Goal: Information Seeking & Learning: Check status

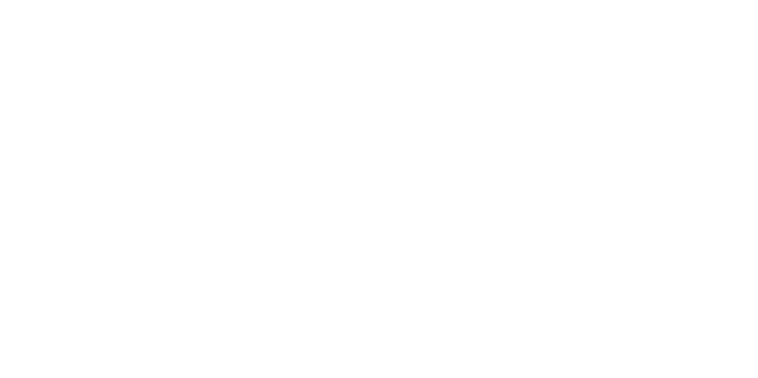
select select
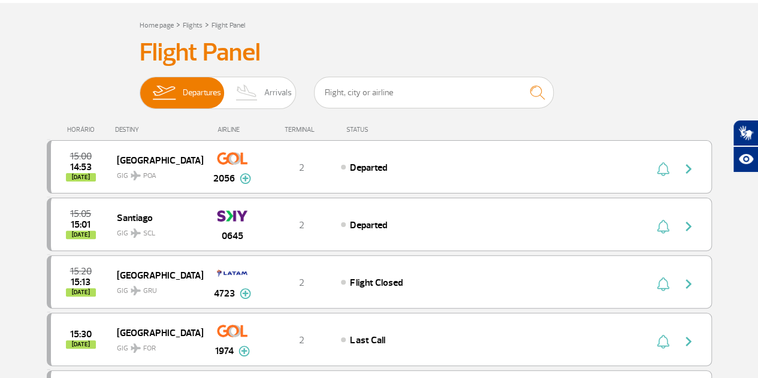
scroll to position [120, 0]
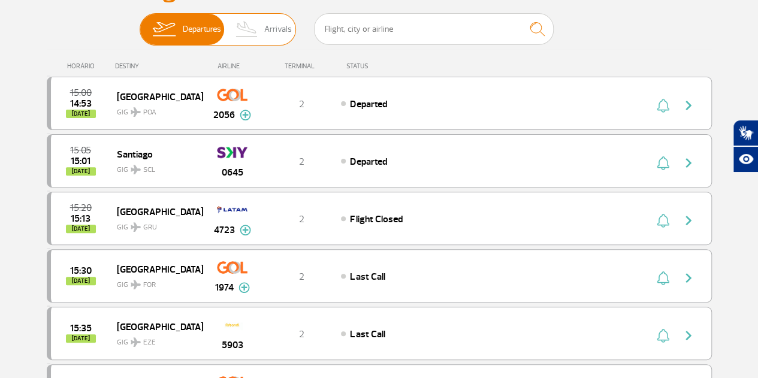
click at [263, 41] on img at bounding box center [247, 29] width 35 height 31
click at [140, 23] on input "Departures Arrivals" at bounding box center [140, 23] width 0 height 0
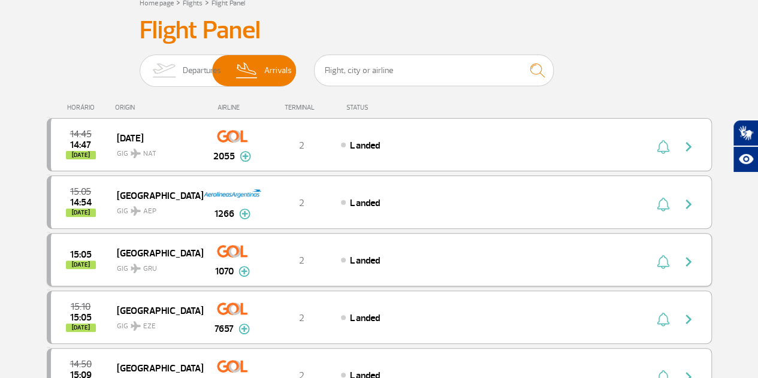
scroll to position [0, 0]
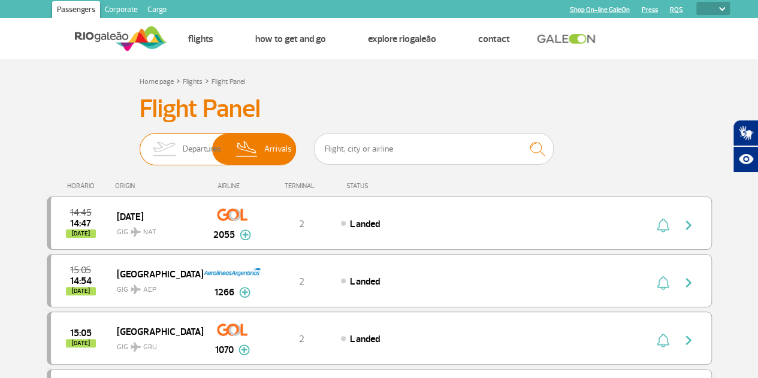
click at [200, 153] on span "Departures" at bounding box center [202, 149] width 38 height 31
click at [140, 143] on input "Departures Arrivals" at bounding box center [140, 143] width 0 height 0
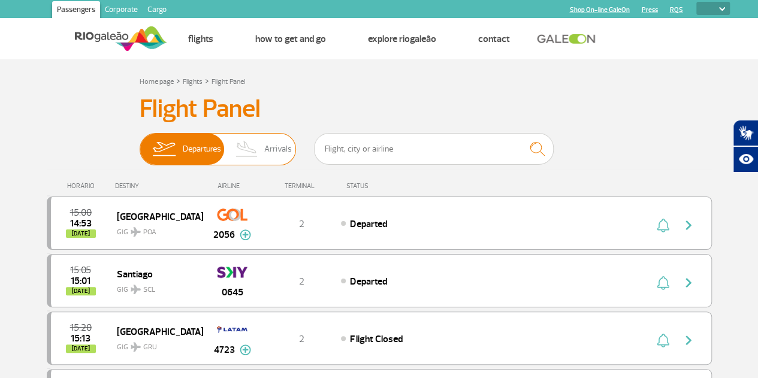
click at [273, 161] on span "Arrivals" at bounding box center [278, 149] width 28 height 31
click at [140, 143] on input "Departures Arrivals" at bounding box center [140, 143] width 0 height 0
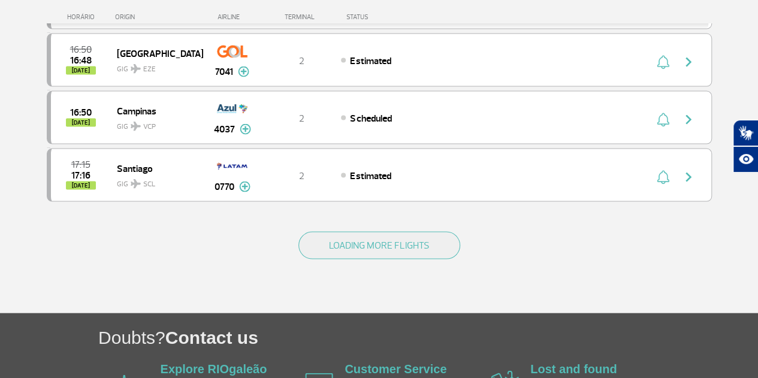
scroll to position [1079, 0]
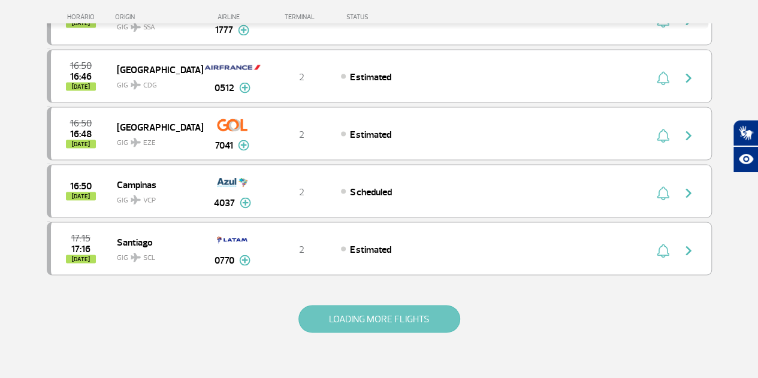
click at [414, 311] on button "LOADING MORE FLIGHTS" at bounding box center [380, 319] width 162 height 28
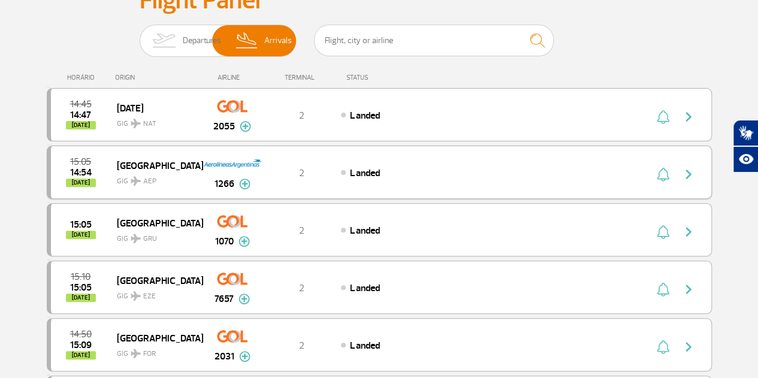
scroll to position [60, 0]
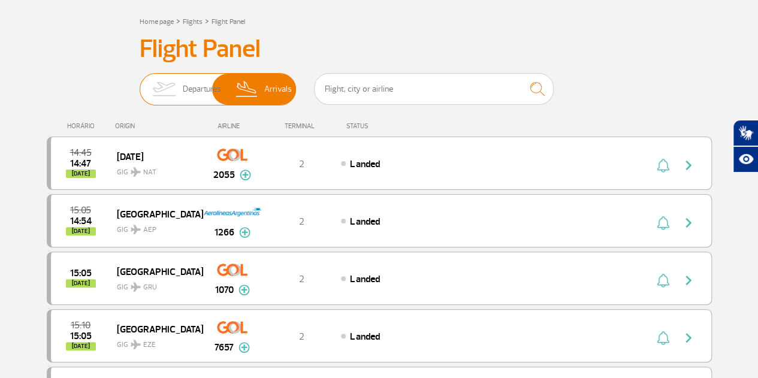
click at [173, 97] on img at bounding box center [164, 89] width 38 height 31
click at [140, 83] on input "Departures Arrivals" at bounding box center [140, 83] width 0 height 0
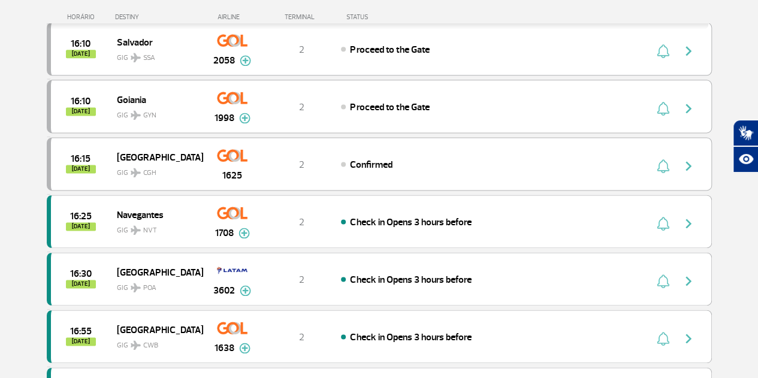
scroll to position [779, 0]
